Goal: Task Accomplishment & Management: Manage account settings

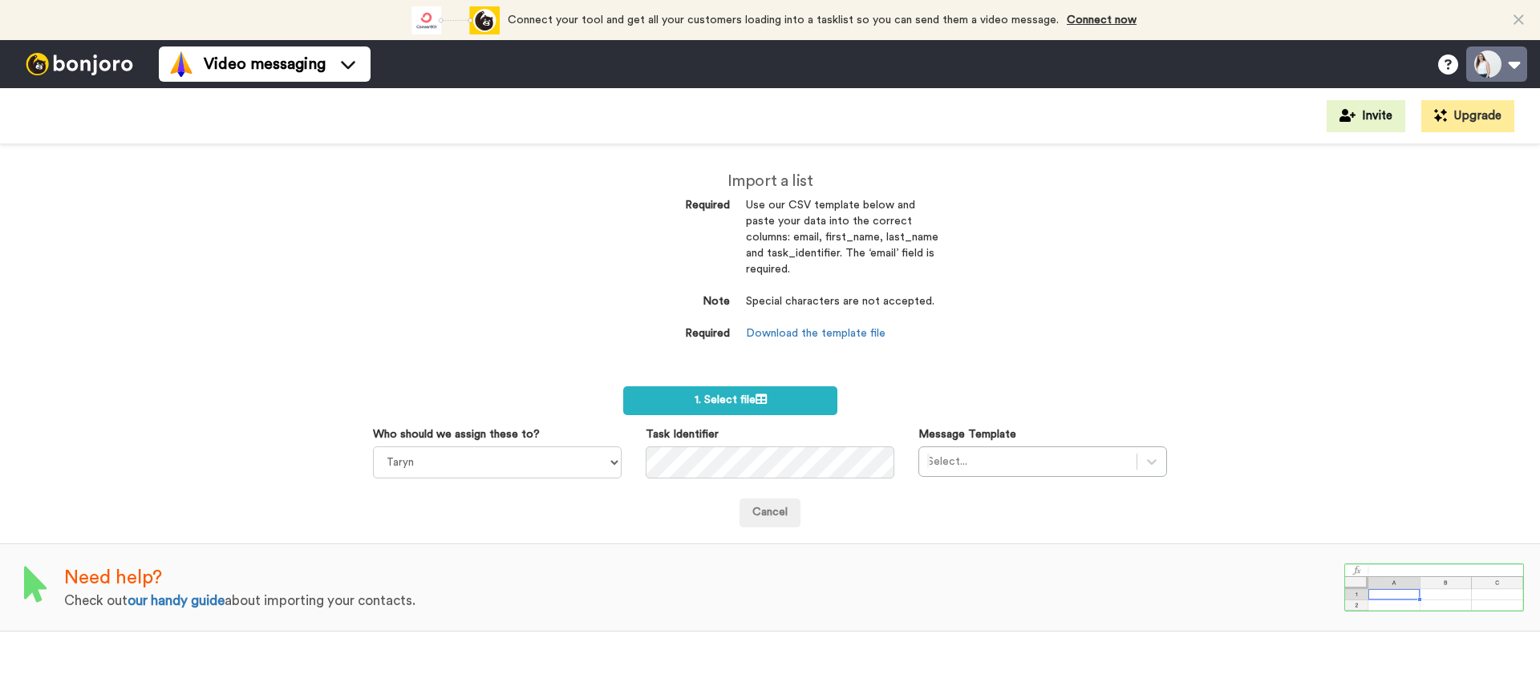
click at [1508, 66] on button at bounding box center [1496, 64] width 61 height 35
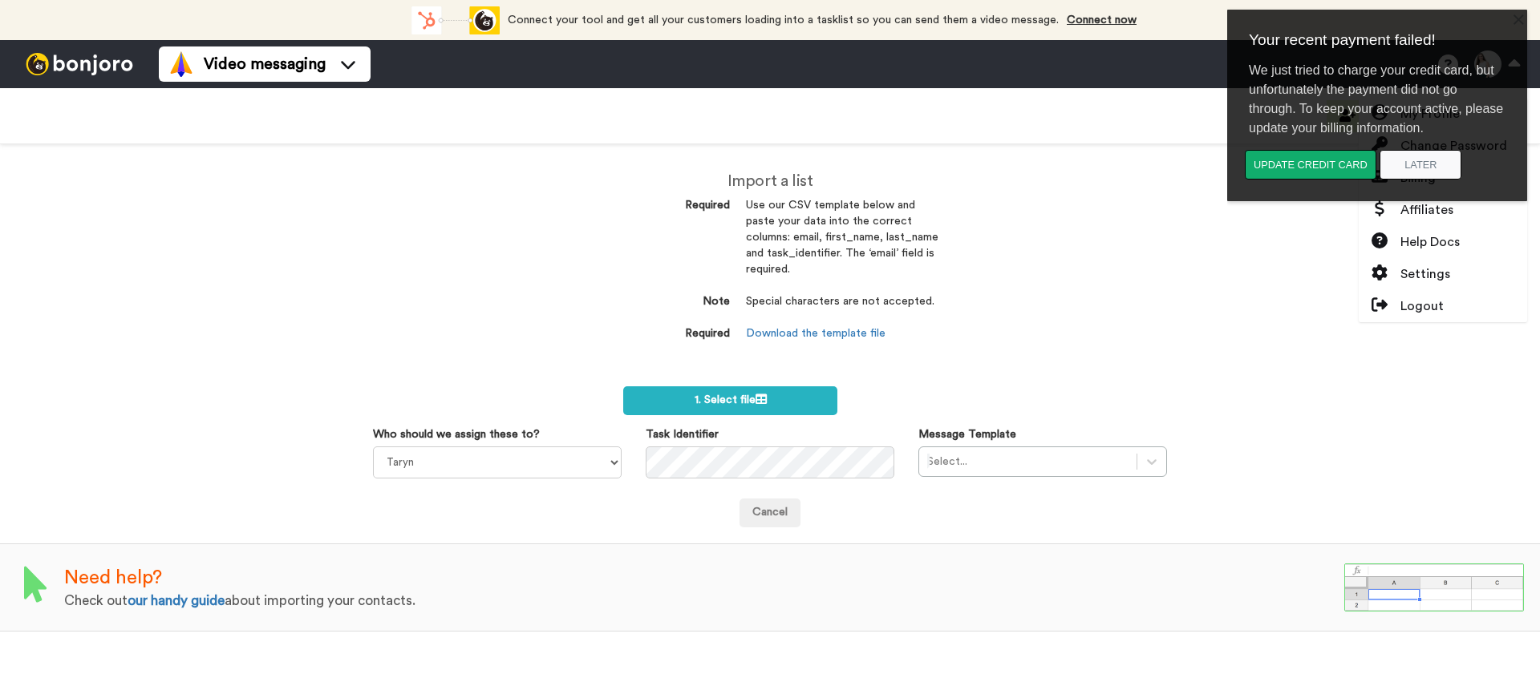
click at [1456, 182] on div "Update credit card Later" at bounding box center [1384, 171] width 297 height 42
click at [1412, 164] on button "Later" at bounding box center [1420, 165] width 82 height 30
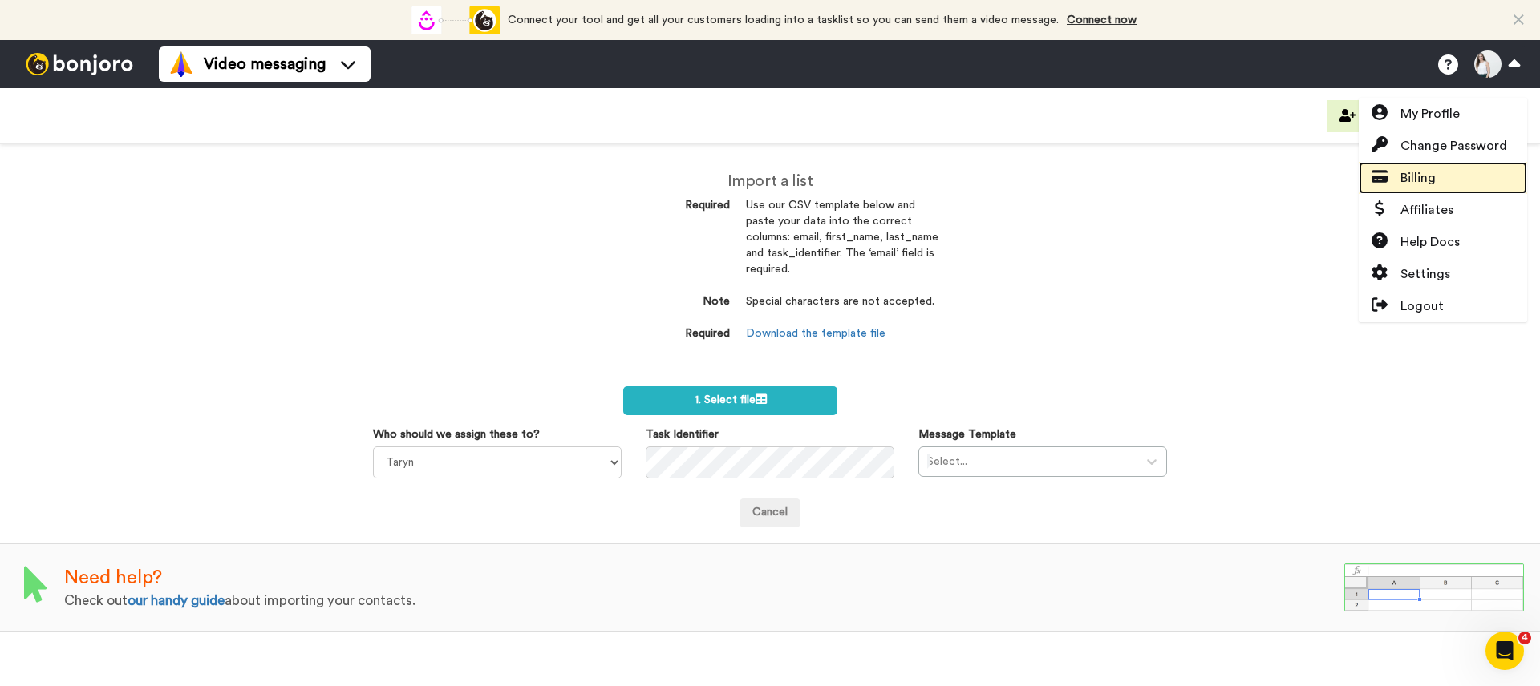
click at [1426, 184] on span "Billing" at bounding box center [1417, 177] width 35 height 19
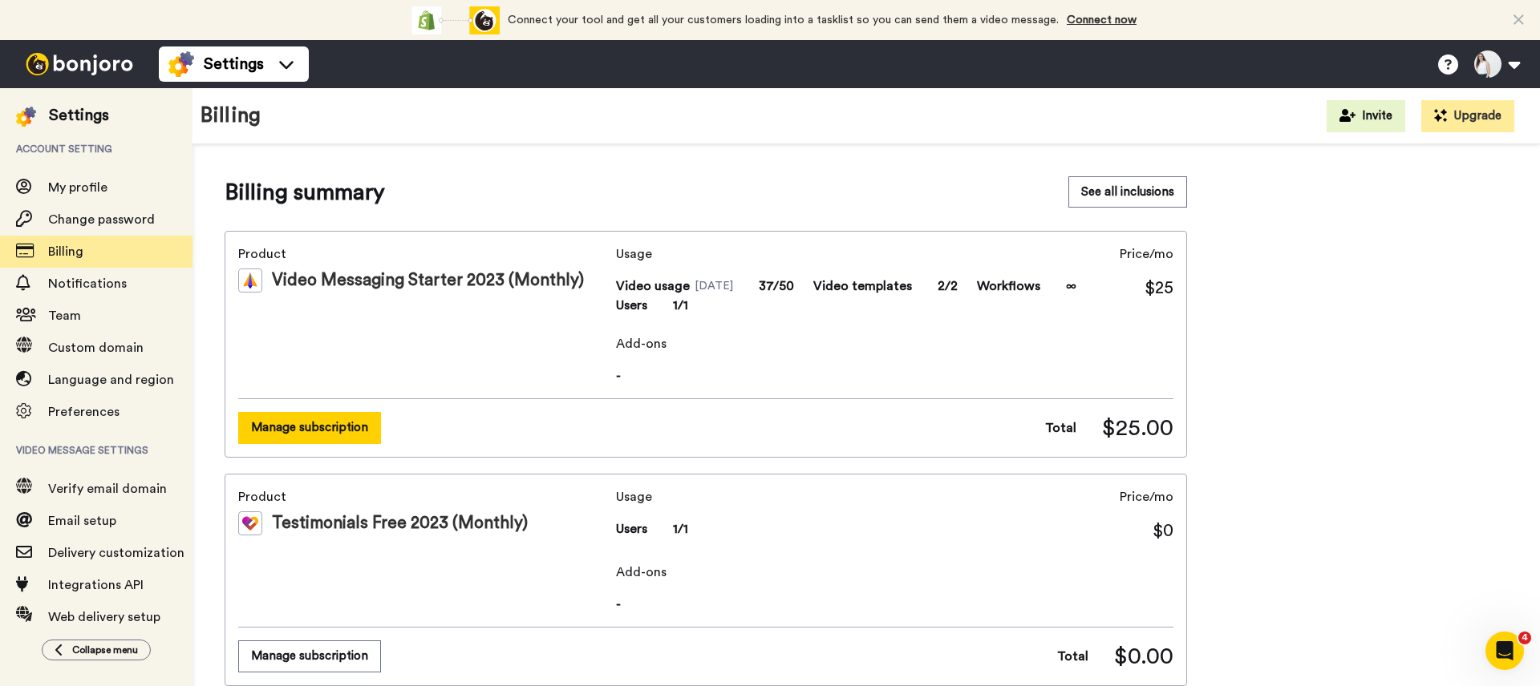
click at [329, 431] on button "Manage subscription" at bounding box center [309, 427] width 143 height 31
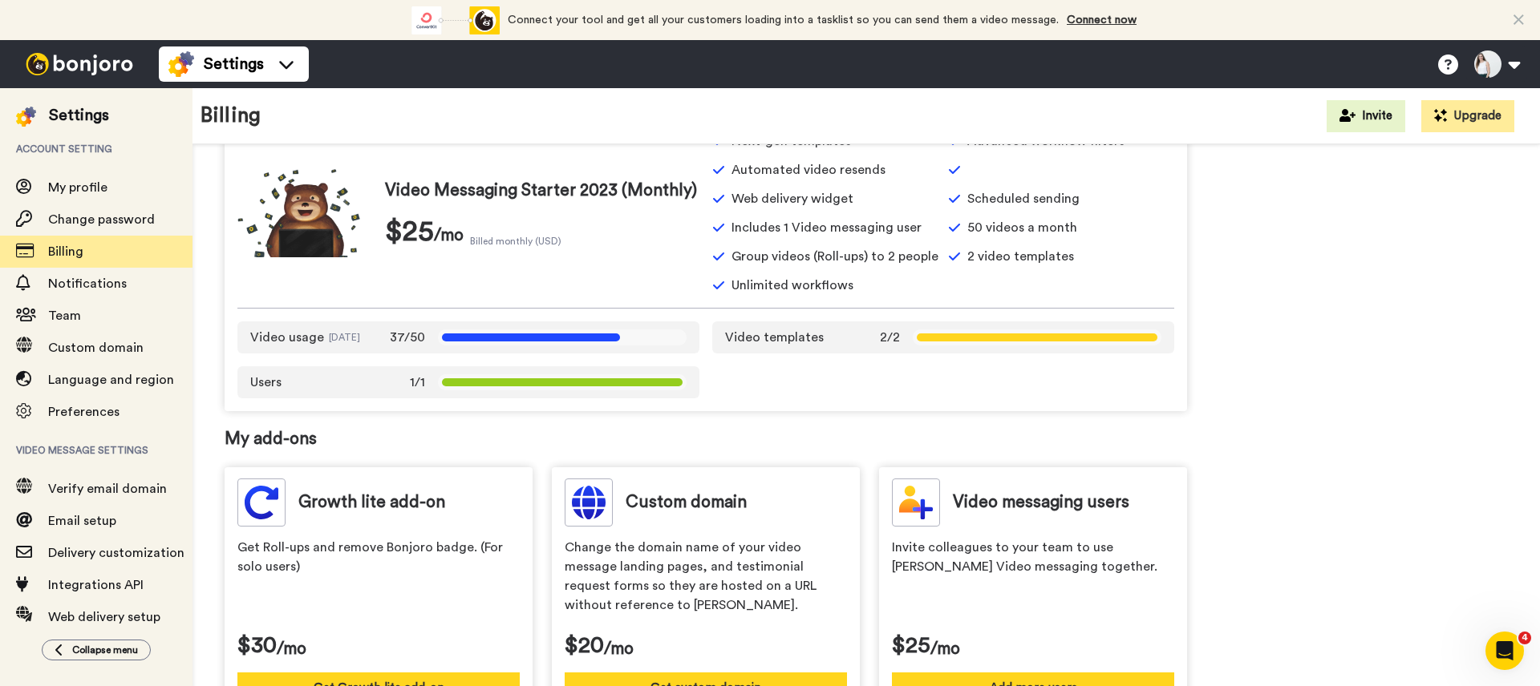
scroll to position [535, 0]
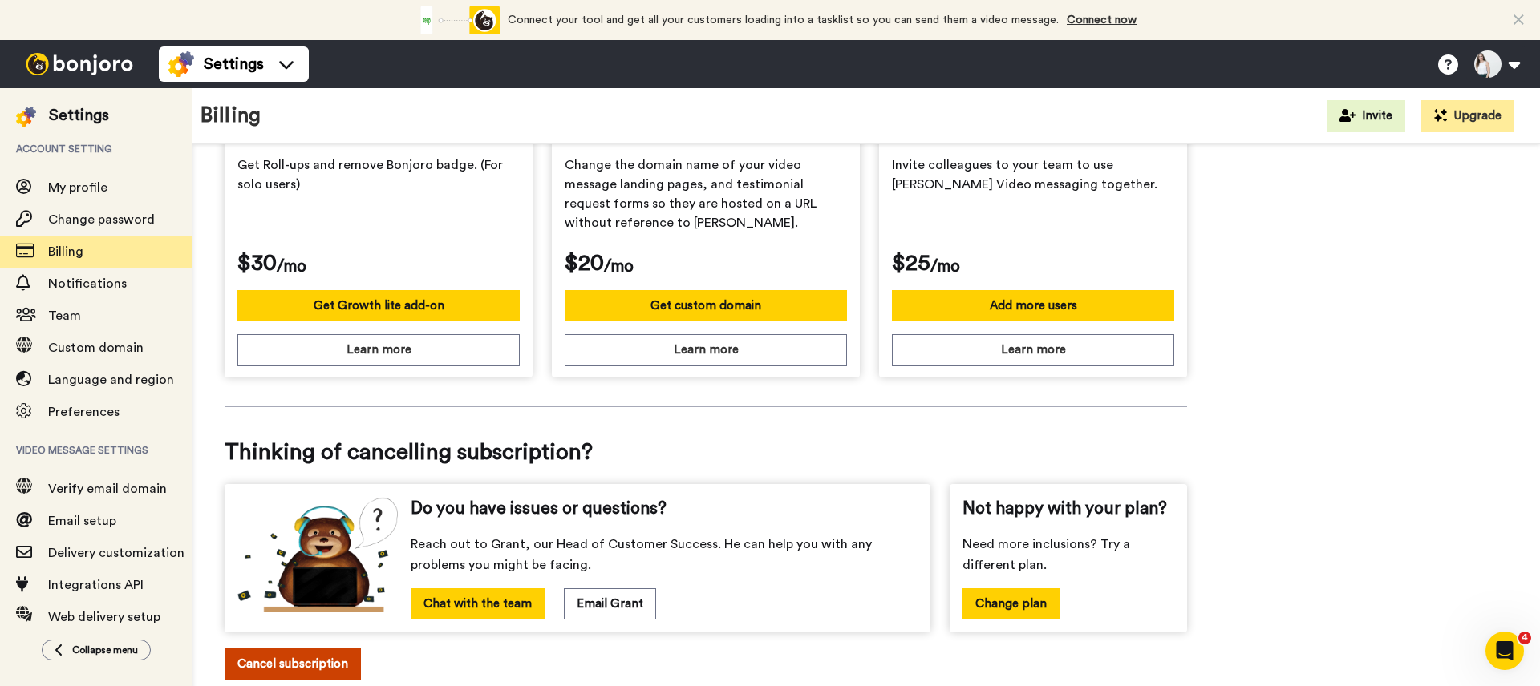
click at [298, 658] on button "Cancel subscription" at bounding box center [293, 664] width 136 height 31
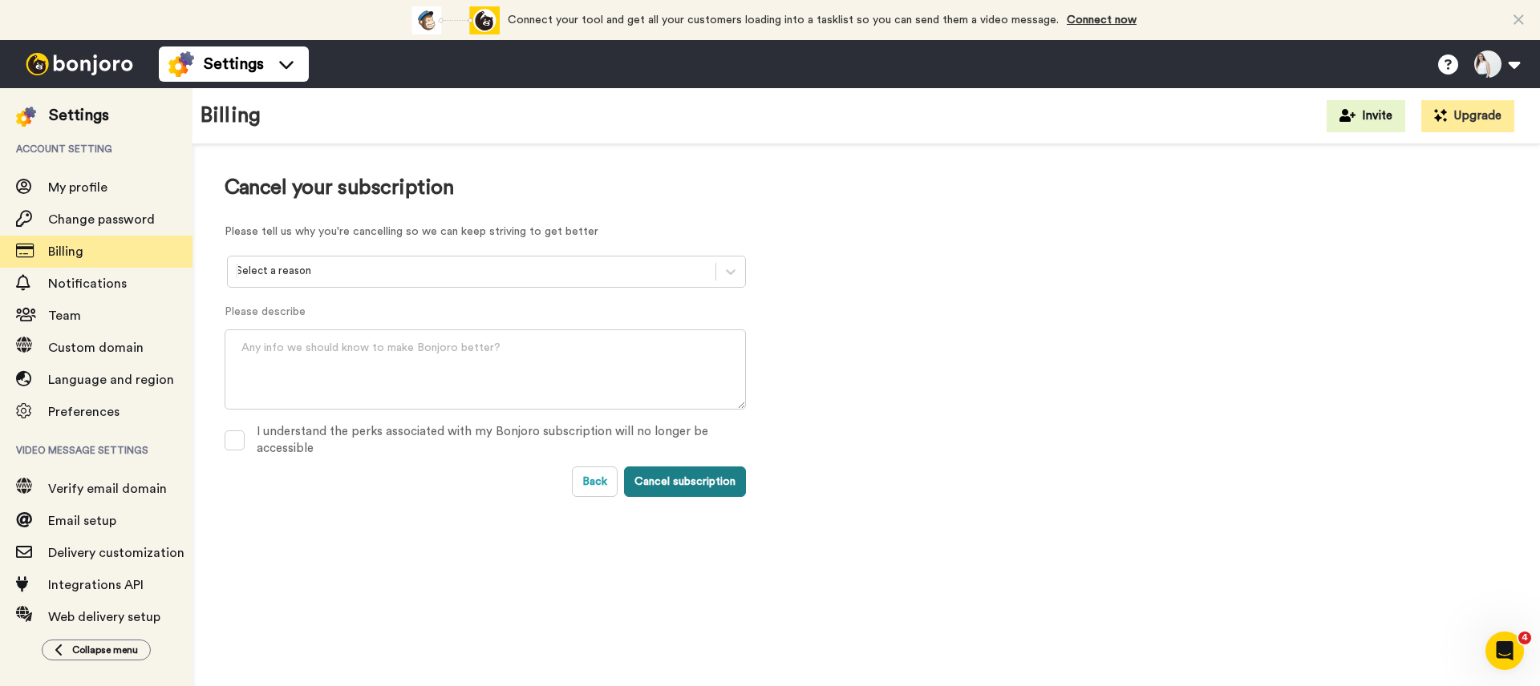
click at [683, 488] on button "Cancel subscription" at bounding box center [685, 482] width 122 height 30
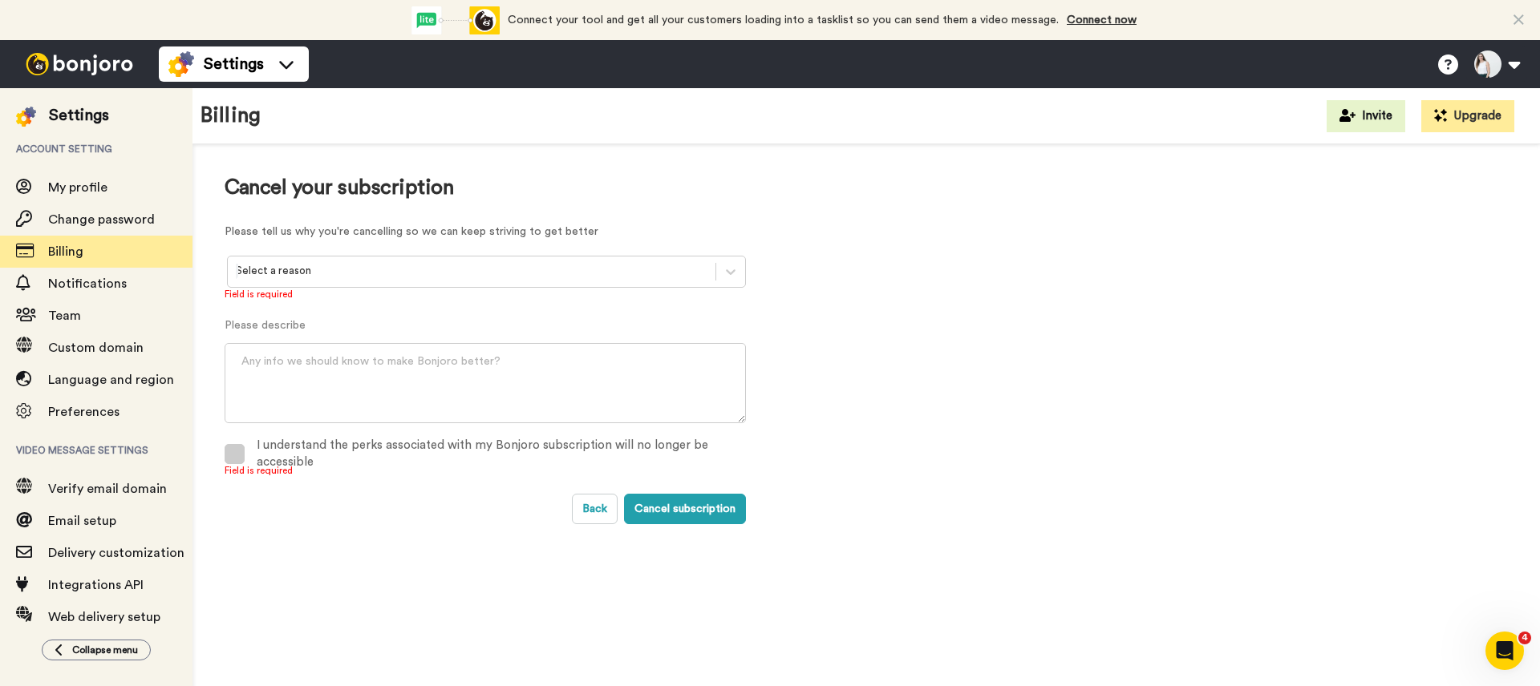
click at [482, 449] on div "I understand the perks associated with my Bonjoro subscription will no longer b…" at bounding box center [501, 454] width 489 height 34
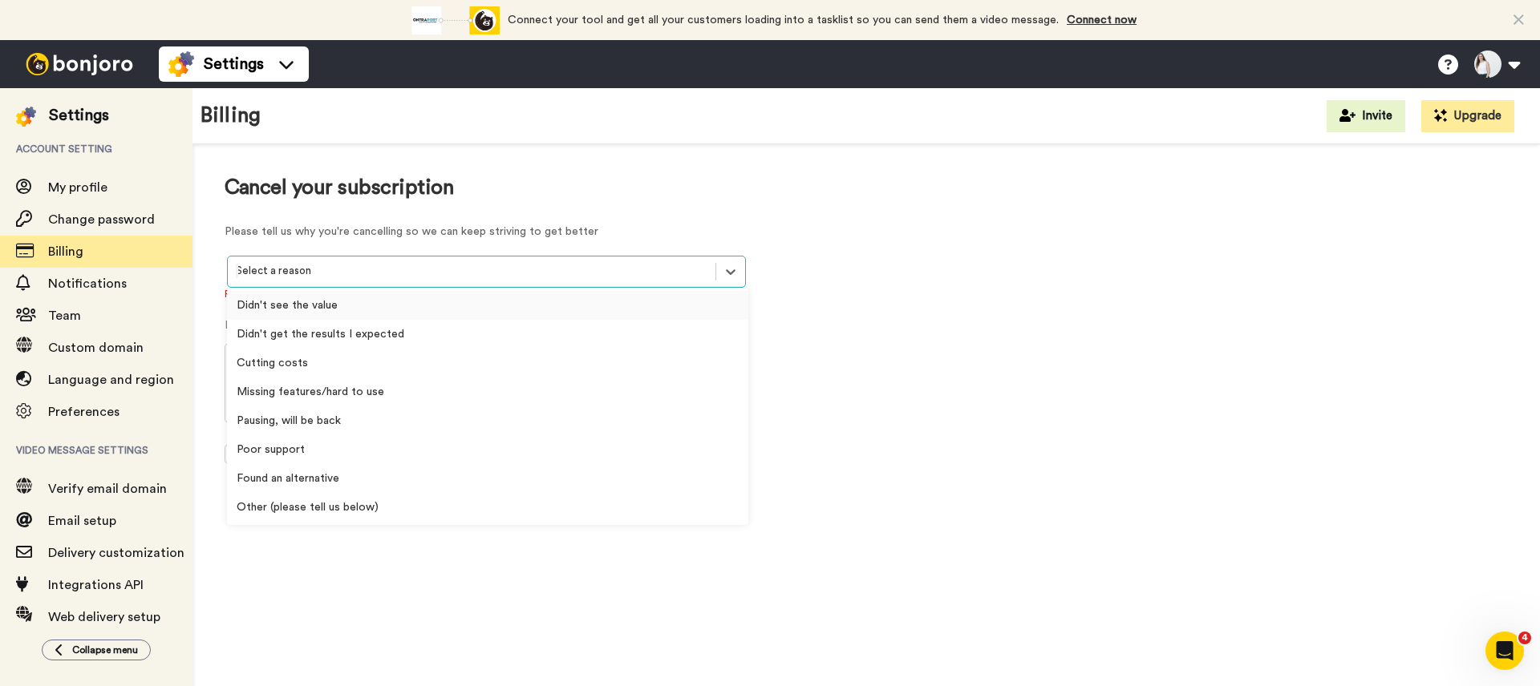
click at [339, 270] on div at bounding box center [471, 271] width 471 height 18
click at [399, 415] on div "Pausing, will be back" at bounding box center [487, 421] width 521 height 29
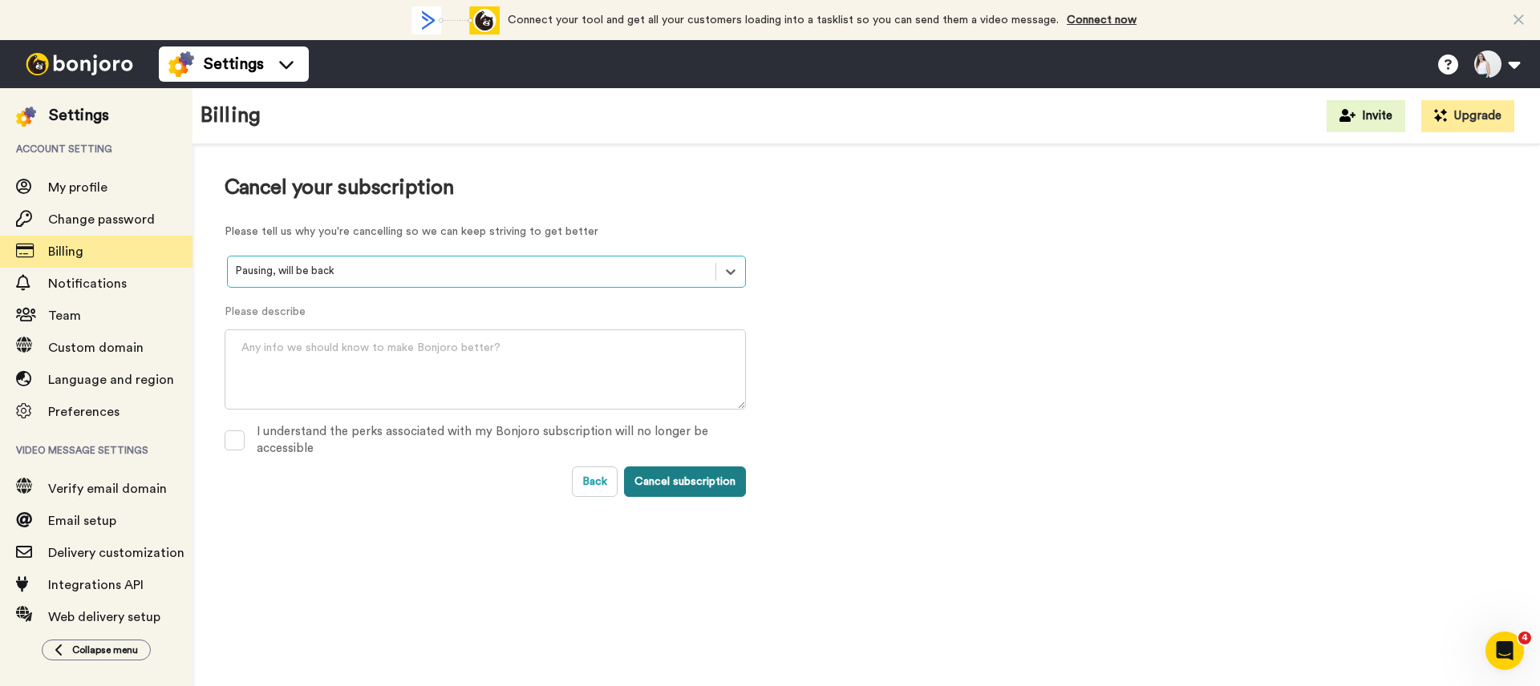
click at [690, 472] on button "Cancel subscription" at bounding box center [685, 482] width 122 height 30
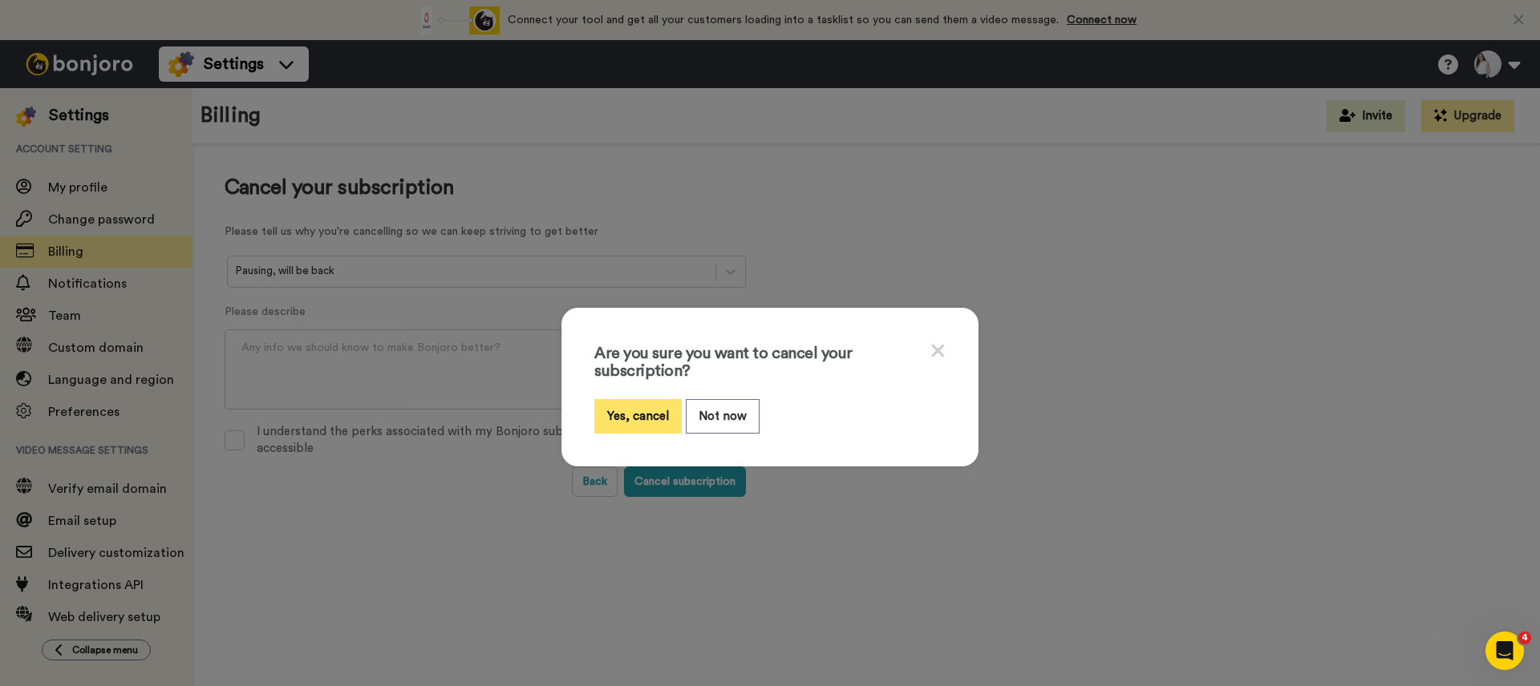
click at [645, 415] on button "Yes, cancel" at bounding box center [637, 416] width 87 height 34
